Goal: Information Seeking & Learning: Find specific page/section

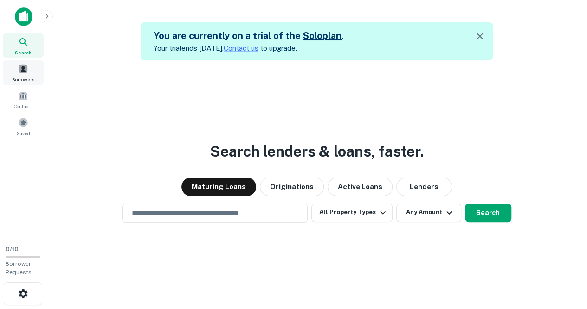
click at [21, 68] on span at bounding box center [23, 69] width 10 height 10
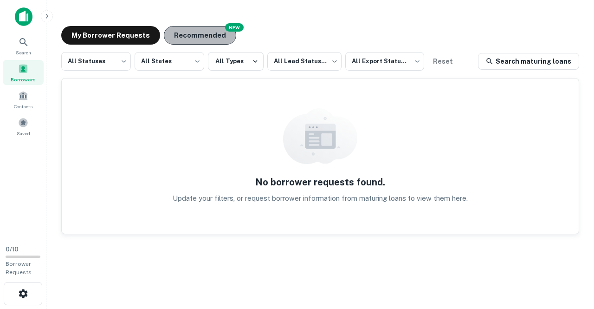
click at [198, 39] on button "Recommended" at bounding box center [200, 35] width 72 height 19
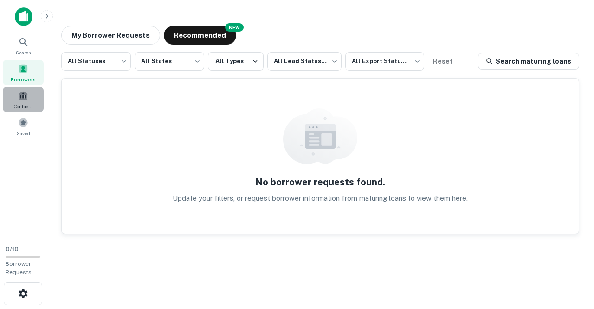
click at [18, 103] on span "Contacts" at bounding box center [23, 106] width 19 height 7
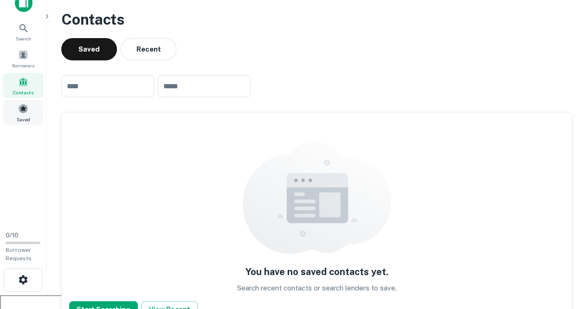
scroll to position [13, 0]
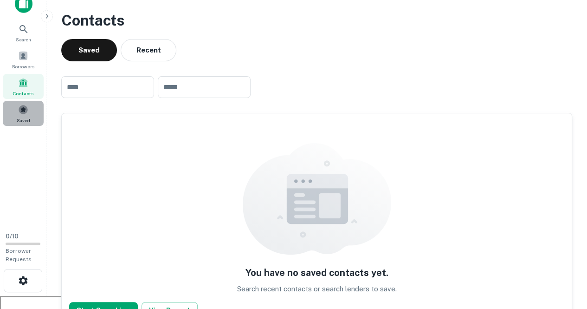
click at [19, 116] on span "Saved" at bounding box center [23, 119] width 13 height 7
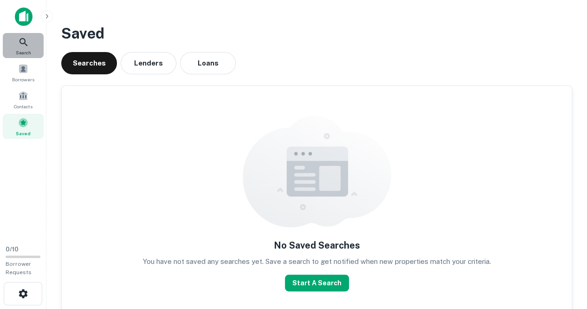
click at [14, 45] on div "Search" at bounding box center [23, 45] width 41 height 25
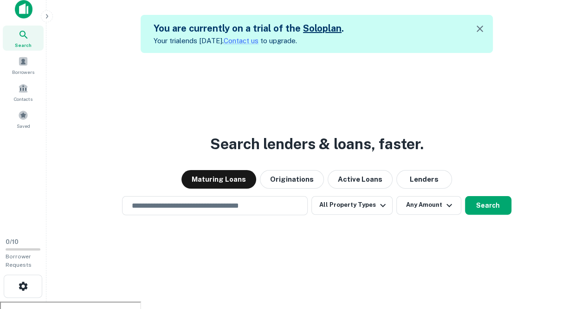
scroll to position [15, 0]
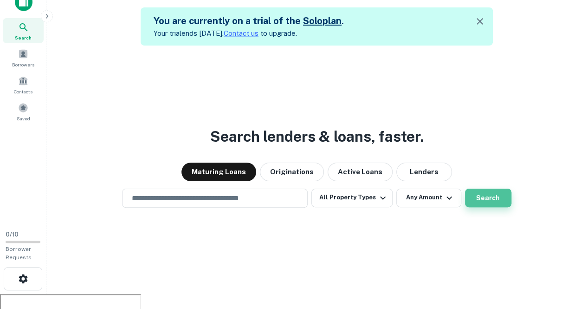
click at [487, 197] on button "Search" at bounding box center [488, 197] width 46 height 19
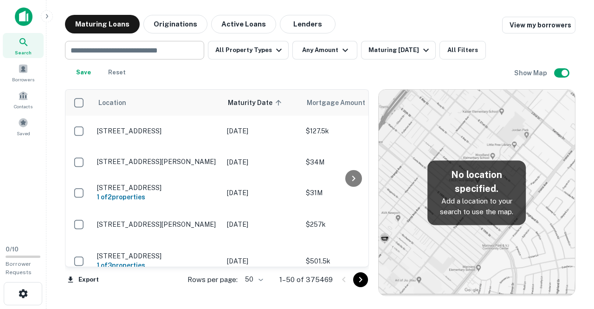
click at [161, 49] on input "text" at bounding box center [134, 50] width 132 height 13
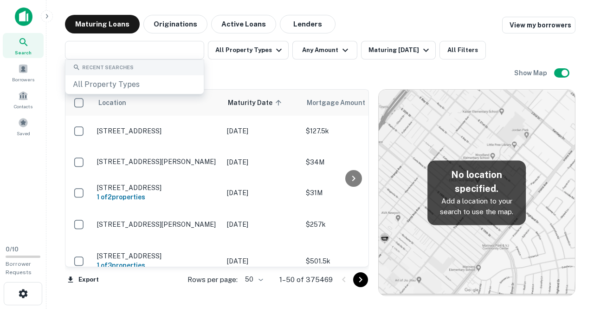
click at [251, 64] on div "​ All Property Types Any Amount Maturing [DATE] All Filters Save Reset" at bounding box center [289, 61] width 449 height 41
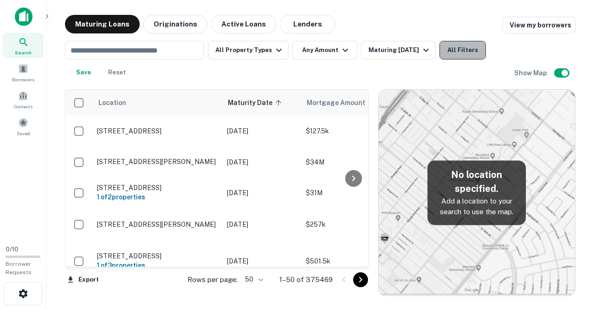
click at [472, 50] on button "All Filters" at bounding box center [462, 50] width 46 height 19
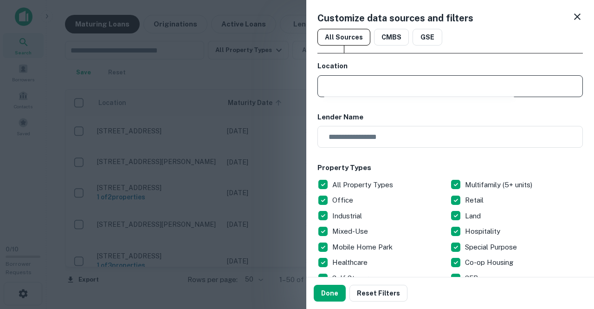
click at [391, 90] on input "text" at bounding box center [453, 86] width 259 height 22
type input "**********"
click at [331, 293] on button "Done" at bounding box center [330, 292] width 32 height 17
